Goal: Check status: Check status

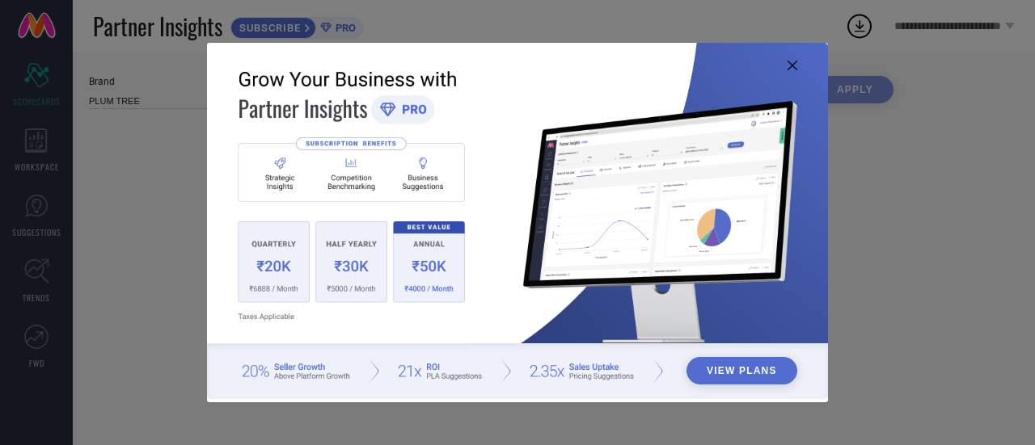
type input "All"
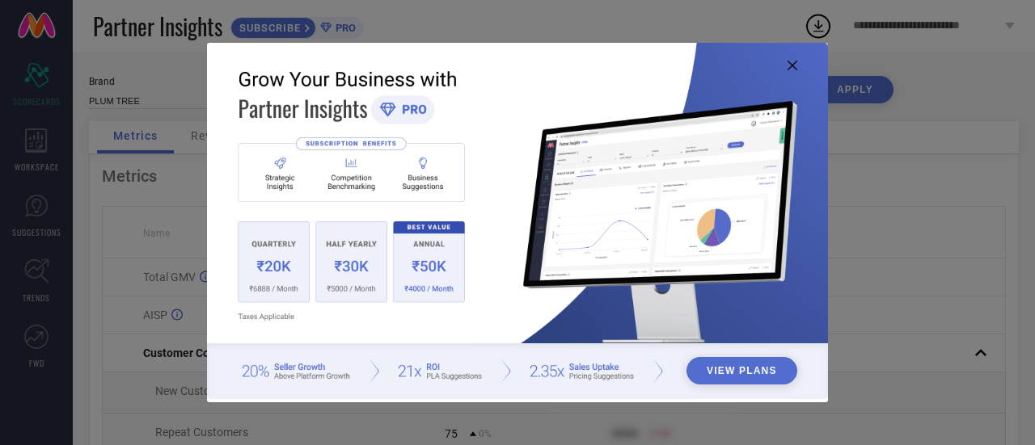
click at [796, 65] on icon at bounding box center [792, 66] width 10 height 10
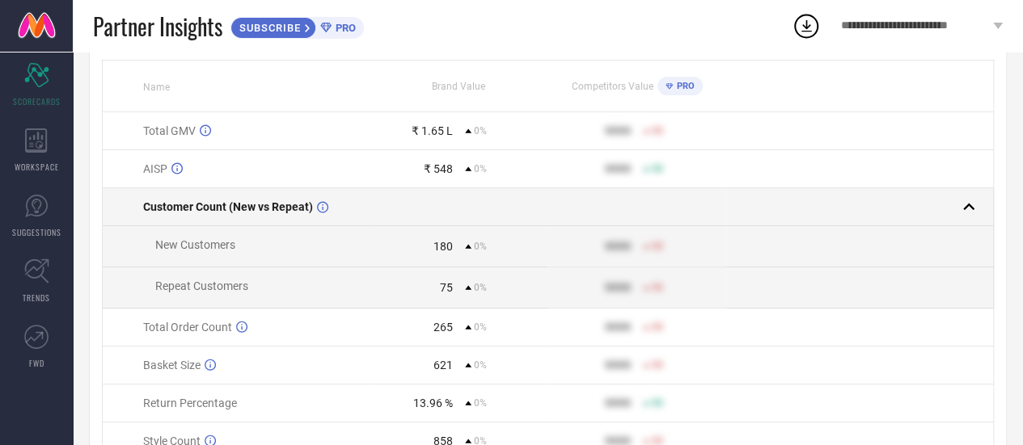
scroll to position [162, 0]
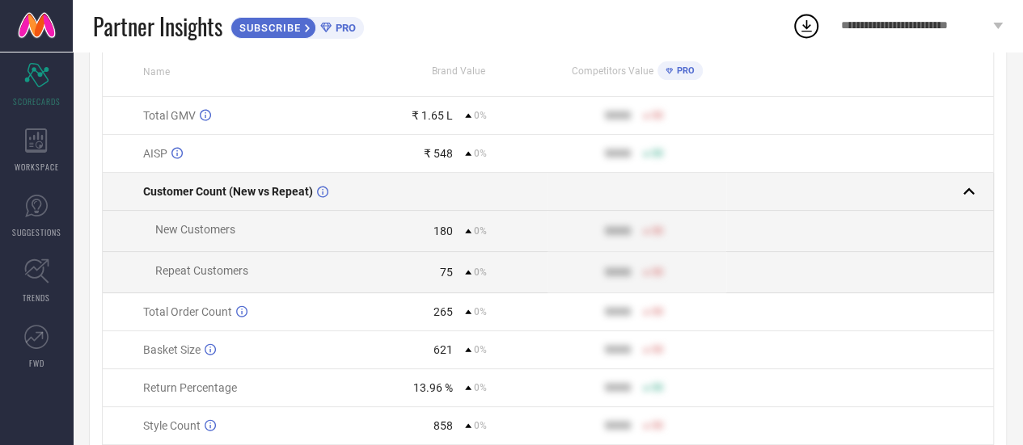
drag, startPoint x: 395, startPoint y: 0, endPoint x: 878, endPoint y: 208, distance: 526.2
click at [872, 224] on td at bounding box center [860, 231] width 268 height 41
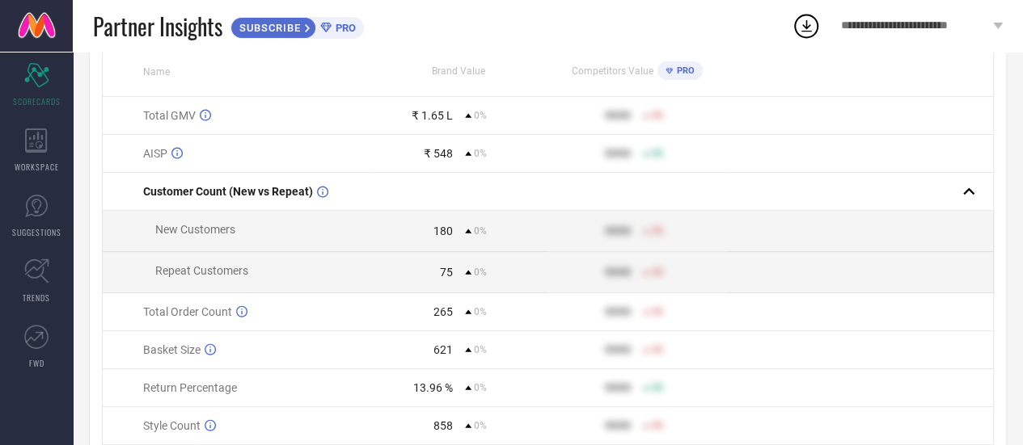
drag, startPoint x: 1006, startPoint y: 0, endPoint x: 834, endPoint y: 171, distance: 242.4
click at [834, 171] on td at bounding box center [860, 154] width 268 height 38
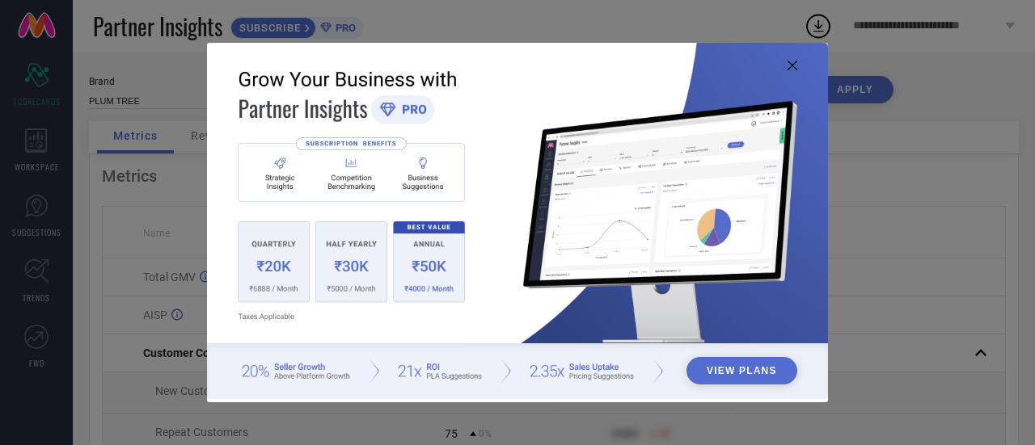
click at [790, 62] on icon at bounding box center [792, 66] width 10 height 10
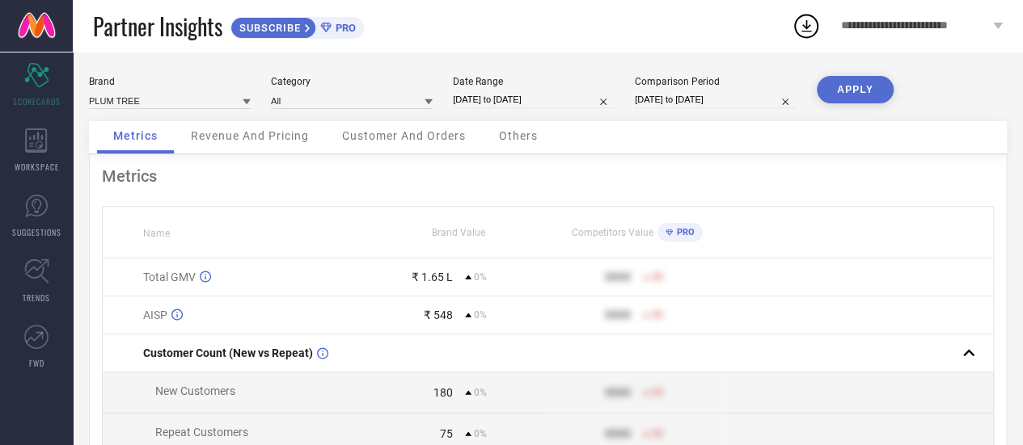
click at [296, 141] on span "Revenue And Pricing" at bounding box center [250, 135] width 118 height 13
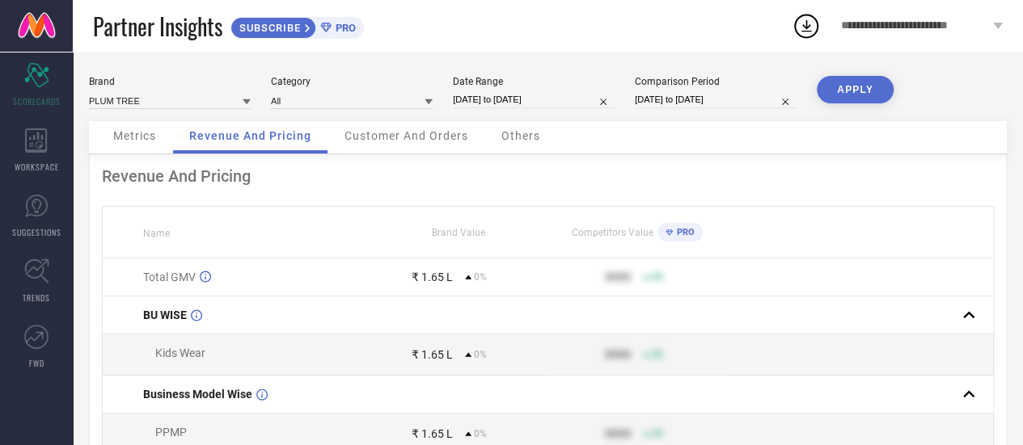
scroll to position [81, 0]
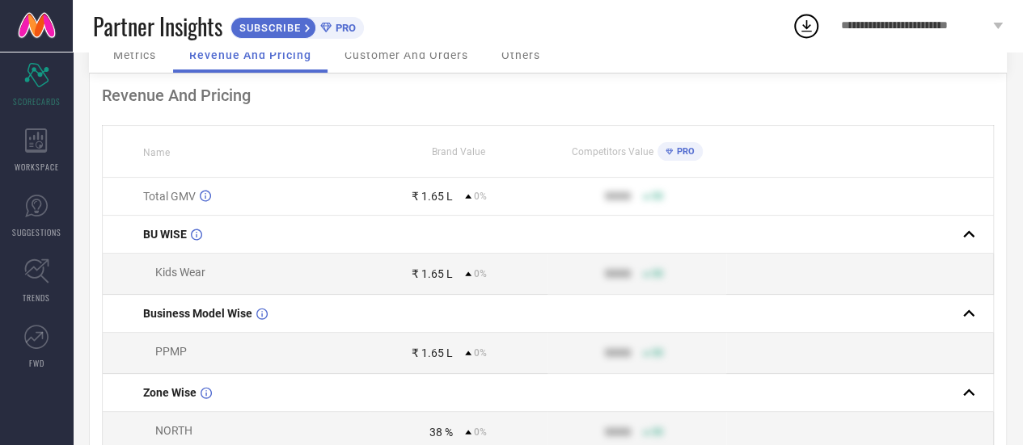
click at [465, 275] on icon at bounding box center [468, 274] width 6 height 6
click at [466, 277] on icon at bounding box center [468, 274] width 6 height 6
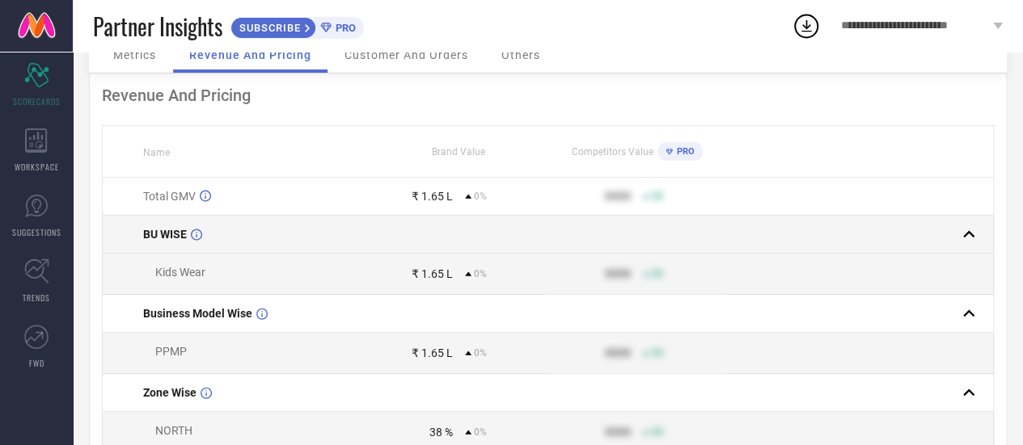
scroll to position [0, 0]
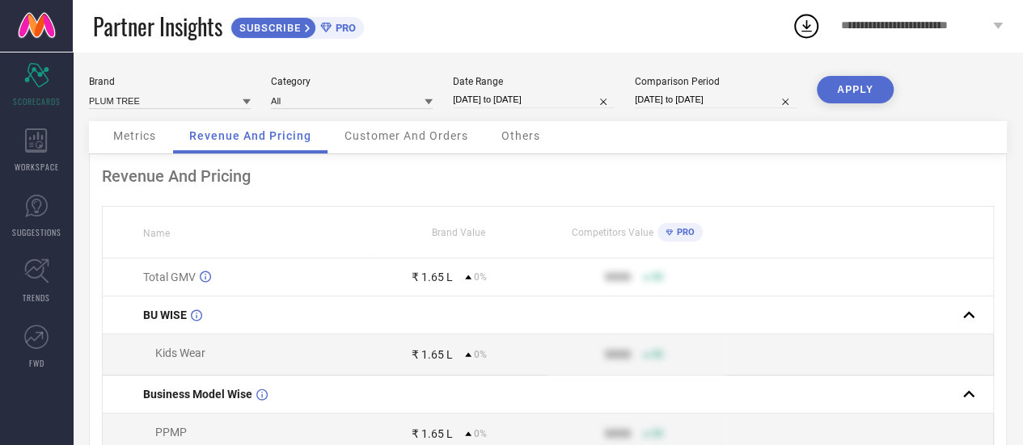
click at [522, 142] on span "Others" at bounding box center [520, 135] width 39 height 13
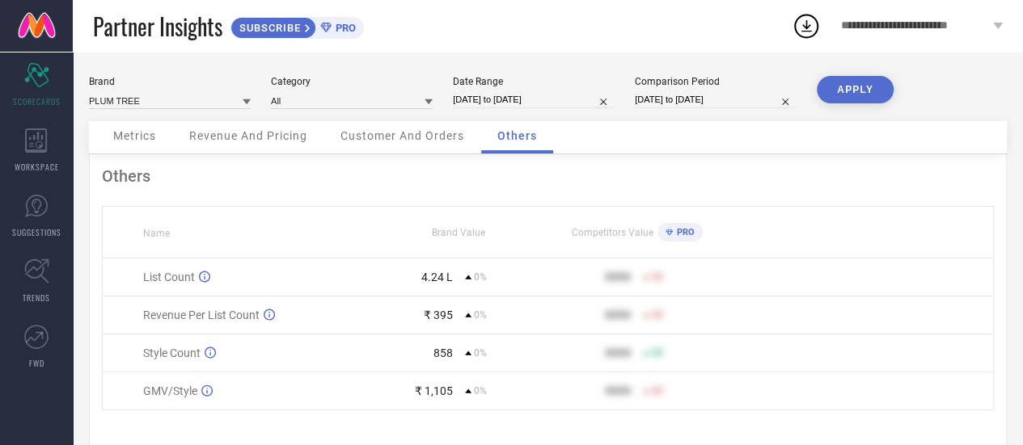
click at [433, 142] on span "Customer And Orders" at bounding box center [402, 135] width 124 height 13
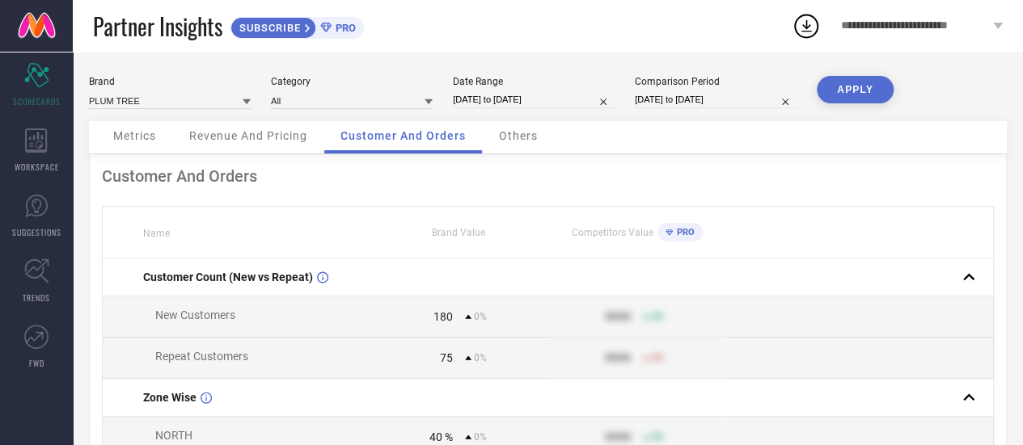
click at [542, 99] on input "[DATE] to [DATE]" at bounding box center [534, 99] width 162 height 17
select select "5"
select select "2025"
select select "6"
select select "2025"
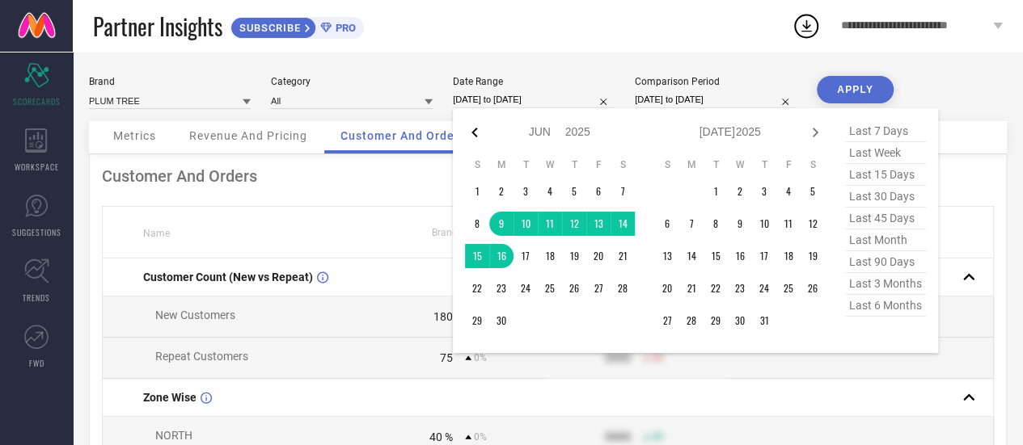
click at [477, 133] on icon at bounding box center [474, 132] width 19 height 19
select select "4"
select select "2025"
select select "5"
select select "2025"
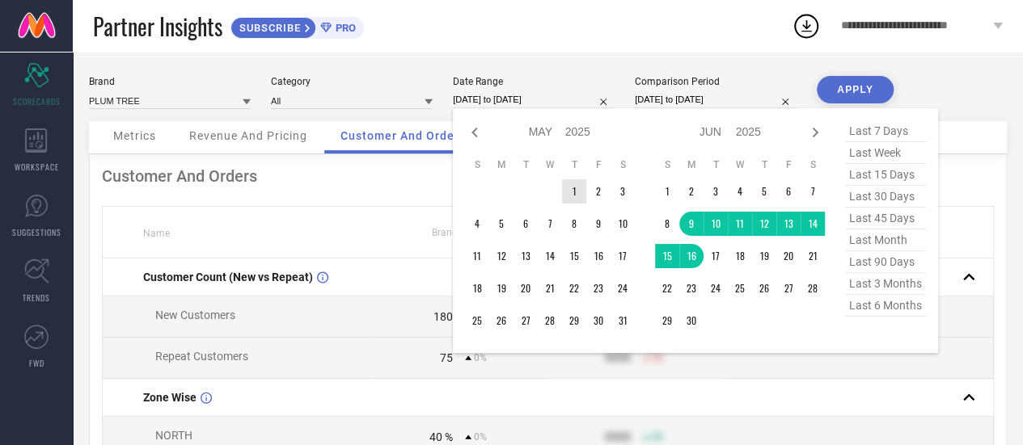
type input "After [DATE]"
click at [576, 193] on td "1" at bounding box center [574, 191] width 24 height 24
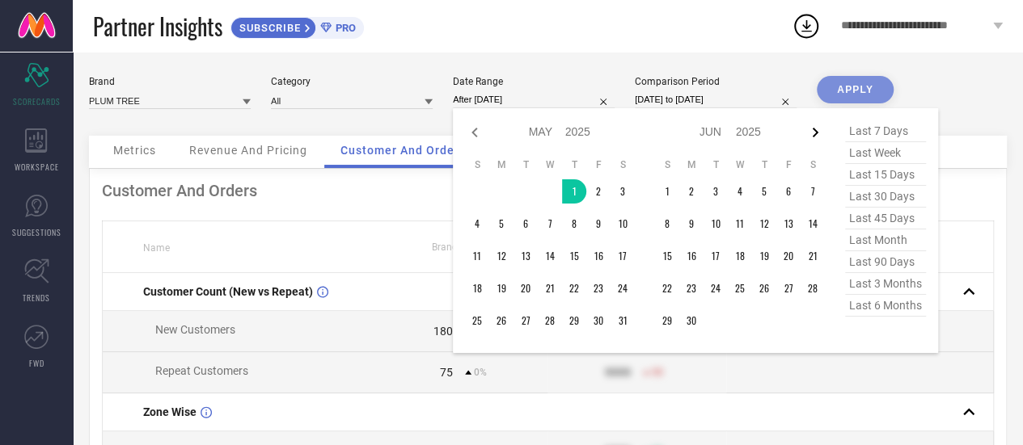
click at [816, 134] on icon at bounding box center [816, 133] width 6 height 10
select select "5"
select select "2025"
select select "6"
select select "2025"
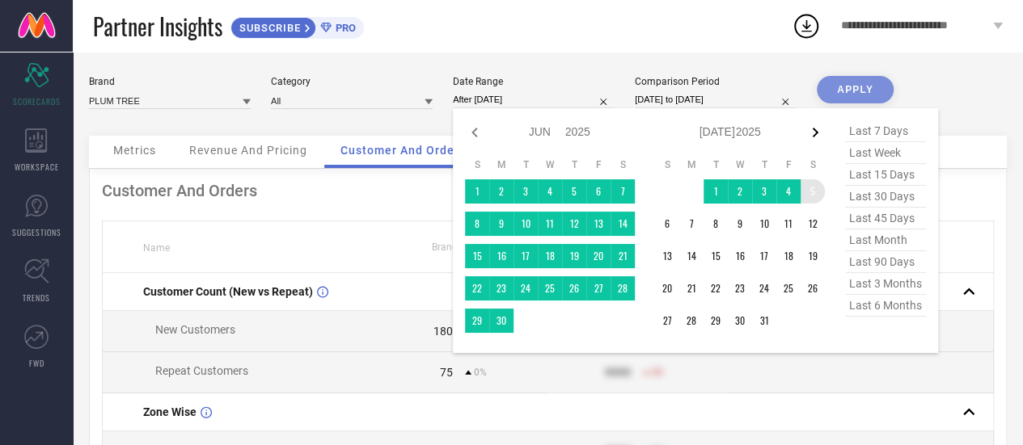
click at [811, 127] on icon at bounding box center [814, 132] width 19 height 19
select select "6"
select select "2025"
select select "7"
select select "2025"
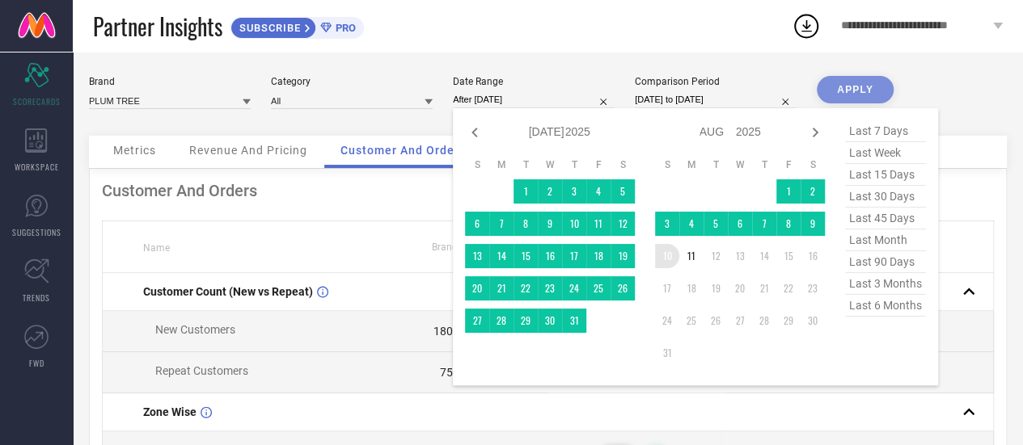
type input "[DATE] to [DATE]"
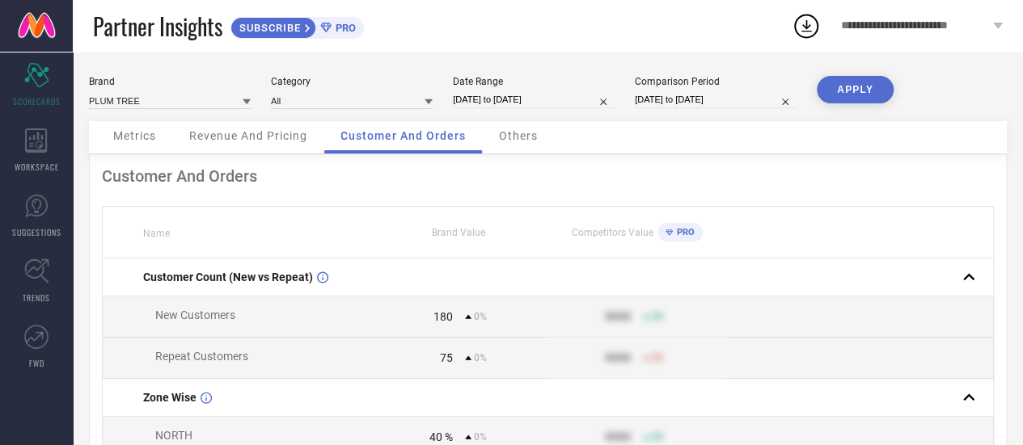
click at [839, 90] on button "APPLY" at bounding box center [855, 89] width 77 height 27
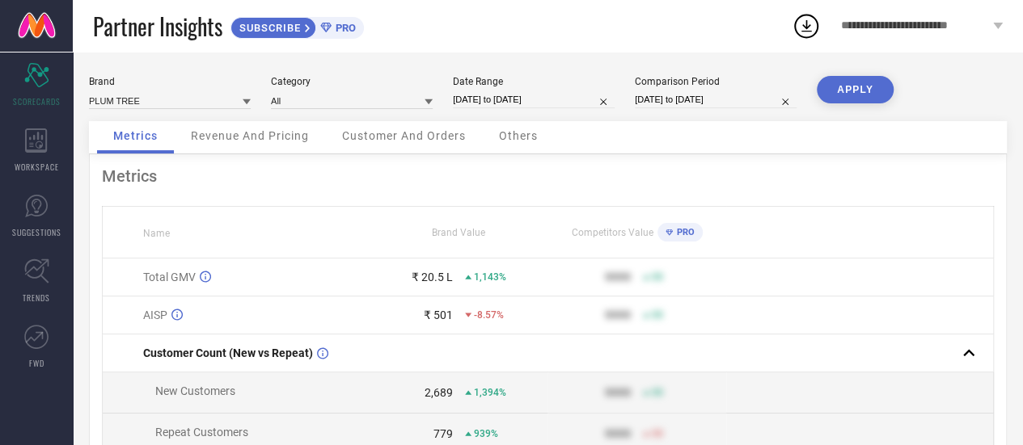
click at [272, 138] on span "Revenue And Pricing" at bounding box center [250, 135] width 118 height 13
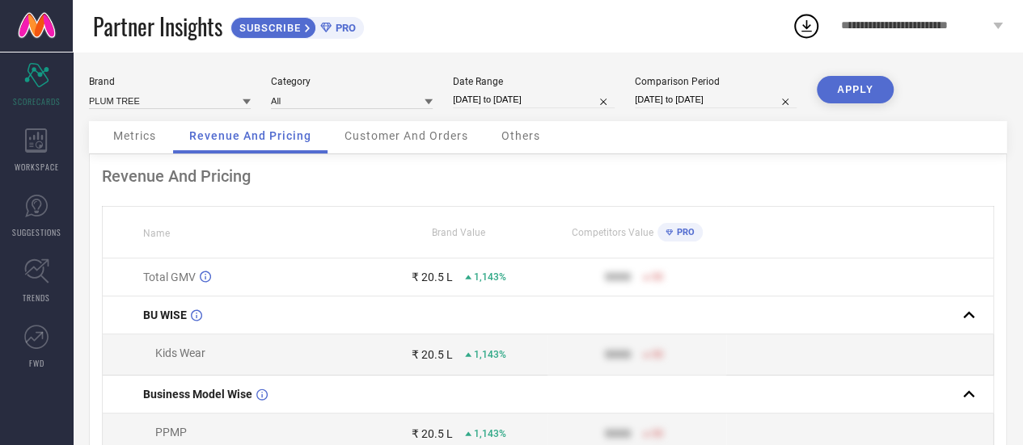
click at [397, 141] on span "Customer And Orders" at bounding box center [406, 135] width 124 height 13
